Goal: Entertainment & Leisure: Consume media (video, audio)

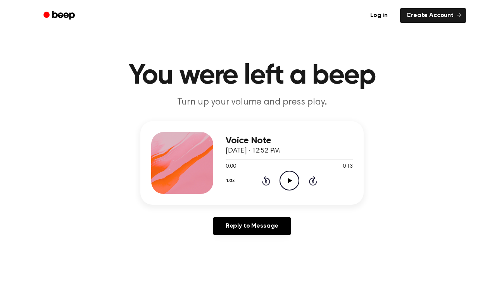
click at [287, 179] on icon "Play Audio" at bounding box center [290, 181] width 20 height 20
click at [288, 177] on icon "Pause Audio" at bounding box center [290, 181] width 20 height 20
click at [289, 185] on icon "Play Audio" at bounding box center [290, 181] width 20 height 20
click at [289, 181] on icon at bounding box center [290, 180] width 4 height 5
click at [289, 181] on icon "Pause Audio" at bounding box center [290, 181] width 20 height 20
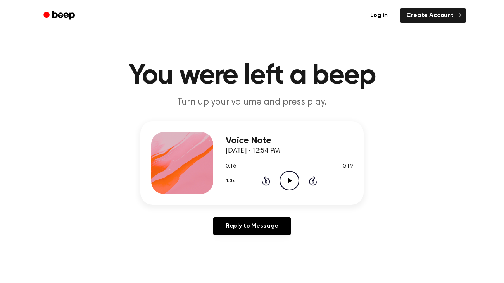
click at [290, 180] on icon at bounding box center [290, 180] width 4 height 5
drag, startPoint x: 349, startPoint y: 160, endPoint x: 264, endPoint y: 158, distance: 84.6
click at [264, 158] on div at bounding box center [289, 160] width 127 height 6
click at [228, 161] on div at bounding box center [289, 160] width 127 height 6
click at [287, 182] on icon "Play Audio" at bounding box center [290, 181] width 20 height 20
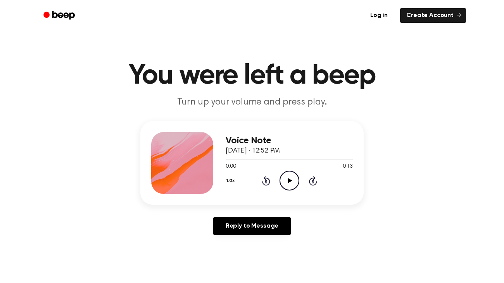
click at [291, 179] on icon "Play Audio" at bounding box center [290, 181] width 20 height 20
click at [287, 174] on icon "Play Audio" at bounding box center [290, 181] width 20 height 20
click at [283, 179] on icon "Play Audio" at bounding box center [290, 181] width 20 height 20
